Goal: Connect with others: Connect with others

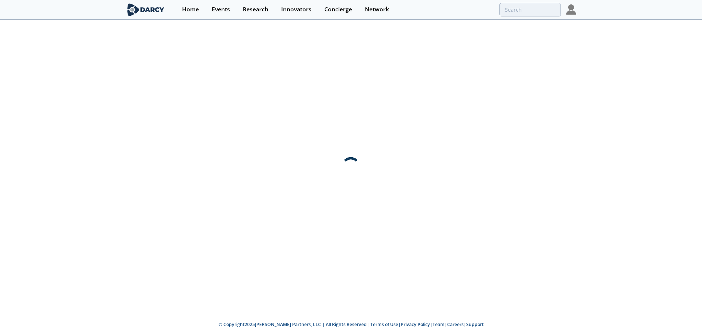
type input "cetos"
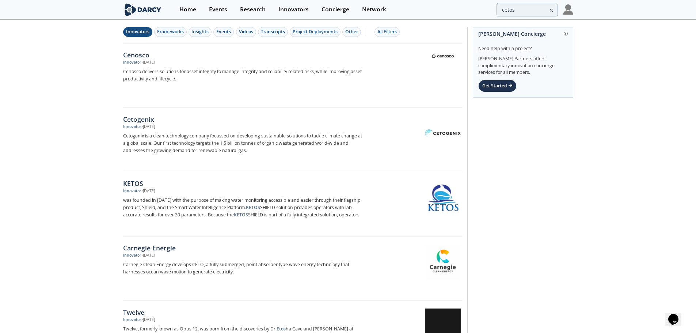
click at [553, 7] on icon at bounding box center [551, 10] width 5 height 9
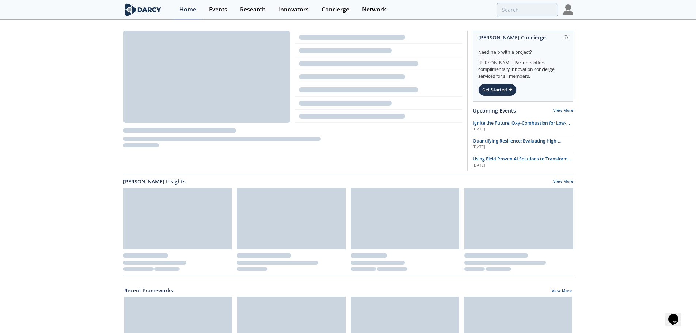
click at [364, 9] on div "Network" at bounding box center [374, 10] width 24 height 6
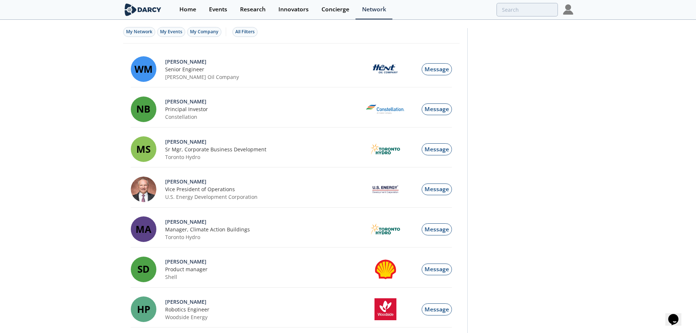
click at [249, 35] on div "All Filters" at bounding box center [244, 32] width 19 height 7
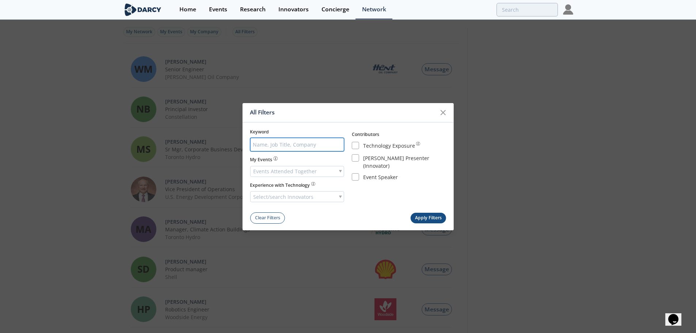
click at [303, 145] on input "search" at bounding box center [297, 145] width 94 height 14
type input "[GEOGRAPHIC_DATA]"
click at [420, 215] on button "Apply Filters" at bounding box center [428, 218] width 36 height 11
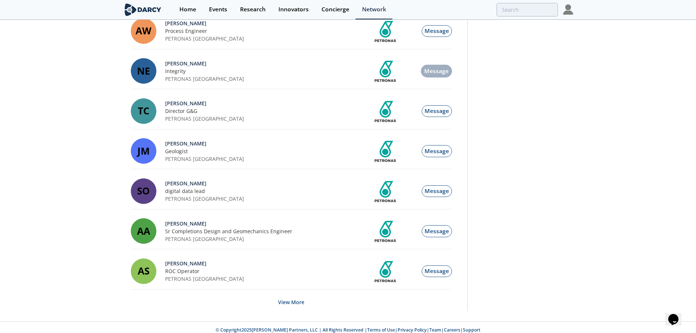
scroll to position [724, 0]
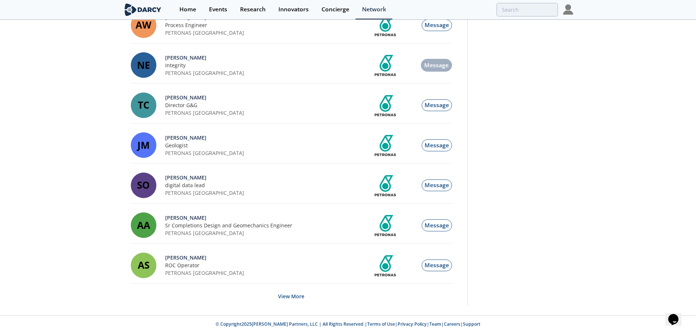
click at [289, 296] on button "View More" at bounding box center [291, 296] width 26 height 18
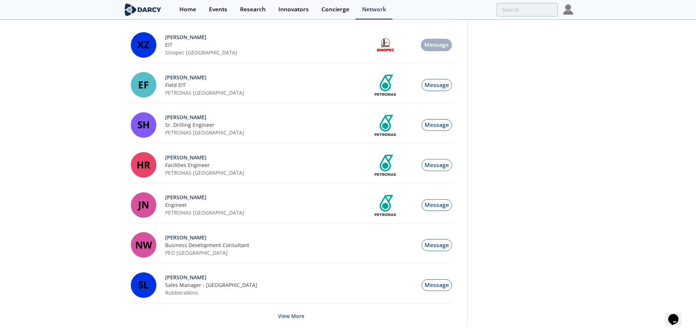
scroll to position [1685, 0]
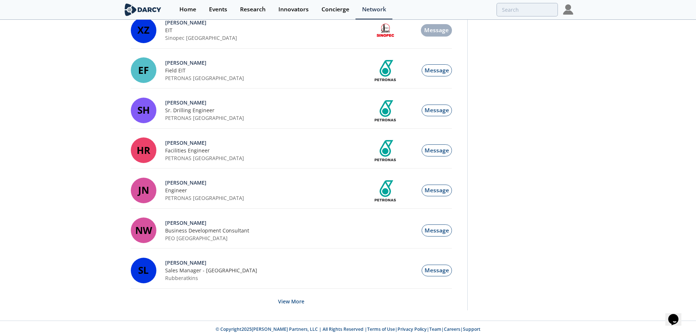
click at [293, 296] on button "View More" at bounding box center [291, 301] width 26 height 18
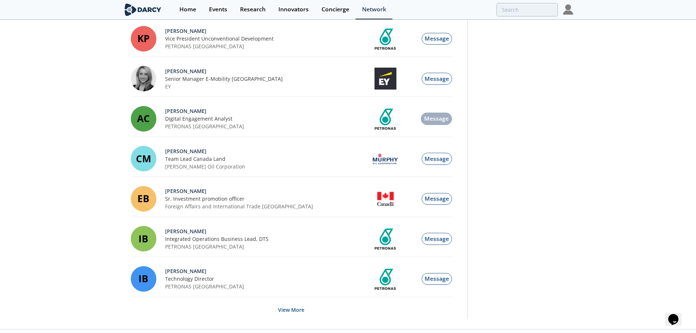
scroll to position [2645, 0]
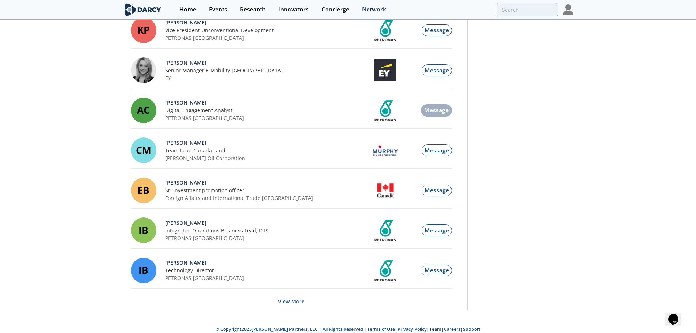
click at [288, 296] on button "View More" at bounding box center [291, 301] width 26 height 18
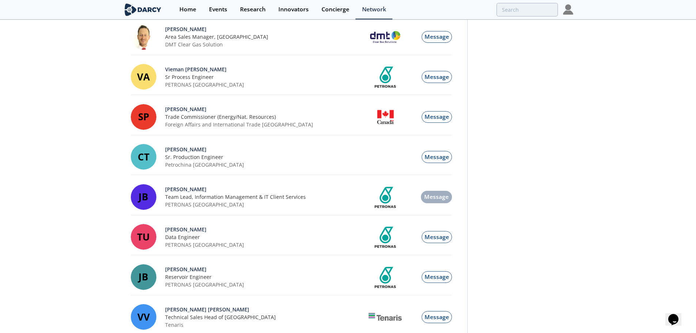
scroll to position [3606, 0]
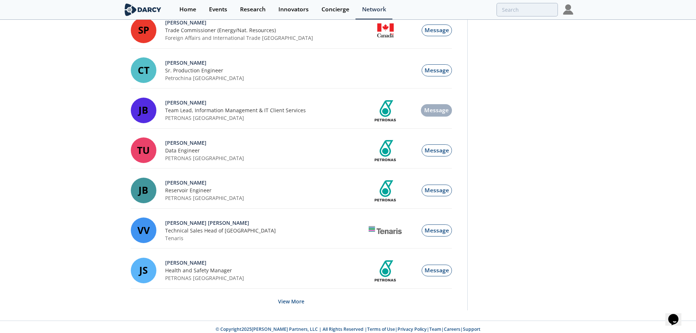
click at [294, 297] on button "View More" at bounding box center [291, 301] width 26 height 18
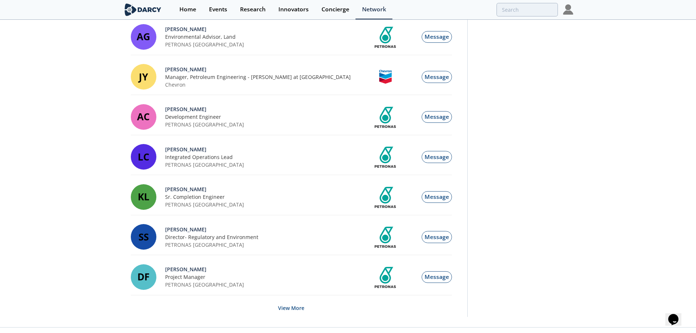
scroll to position [4566, 0]
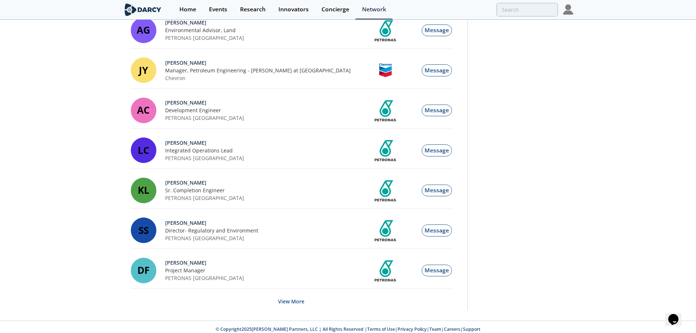
click at [303, 300] on button "View More" at bounding box center [291, 301] width 26 height 18
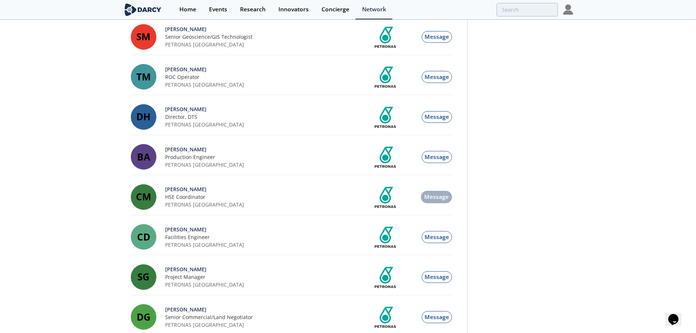
scroll to position [5526, 0]
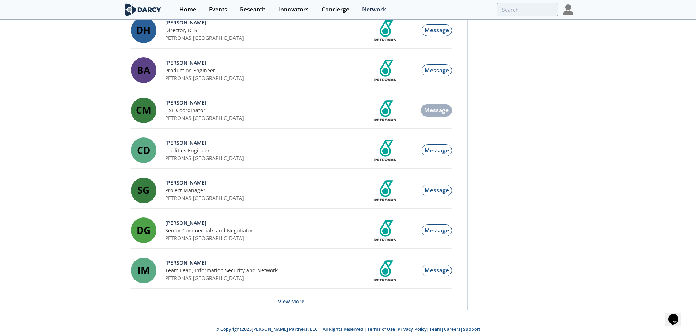
click at [301, 295] on button "View More" at bounding box center [291, 301] width 26 height 18
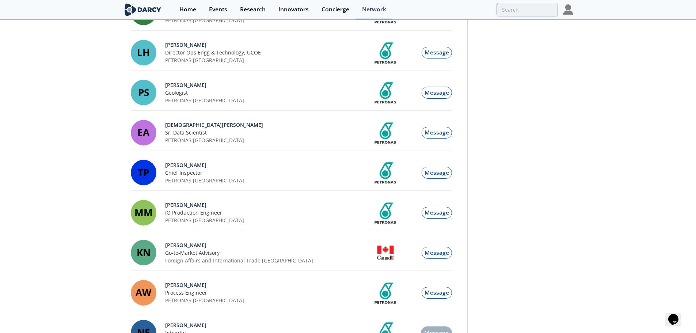
scroll to position [0, 0]
